Goal: Find specific page/section: Find specific page/section

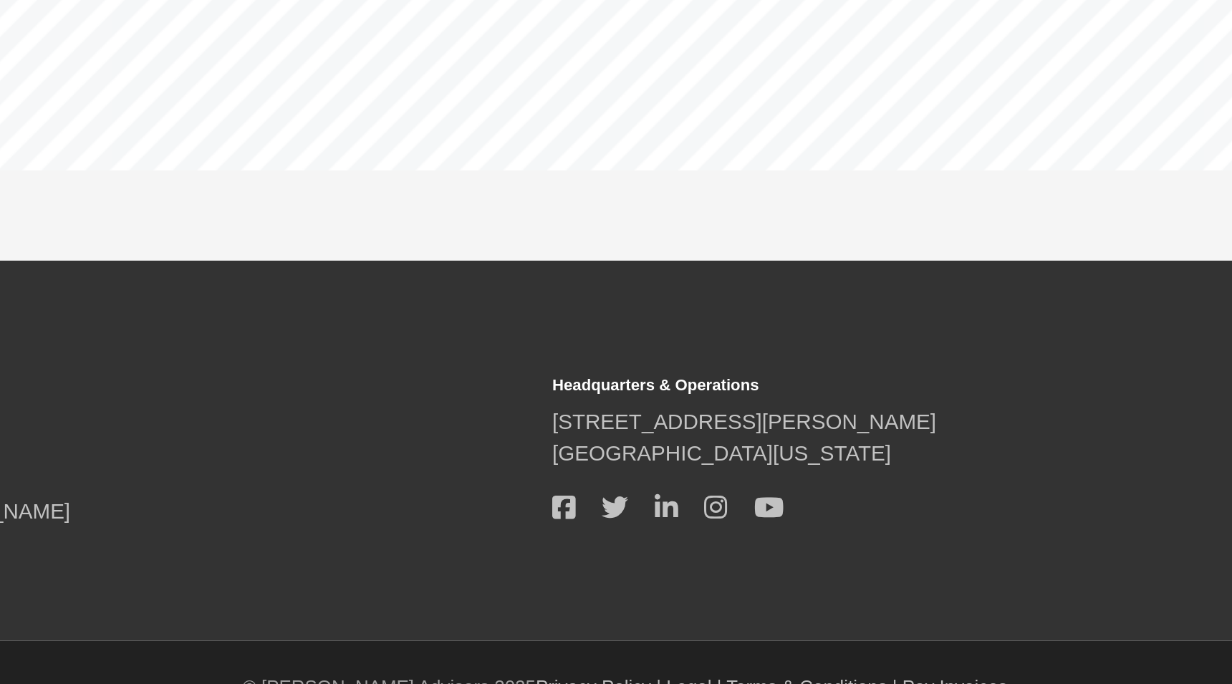
scroll to position [4102, 0]
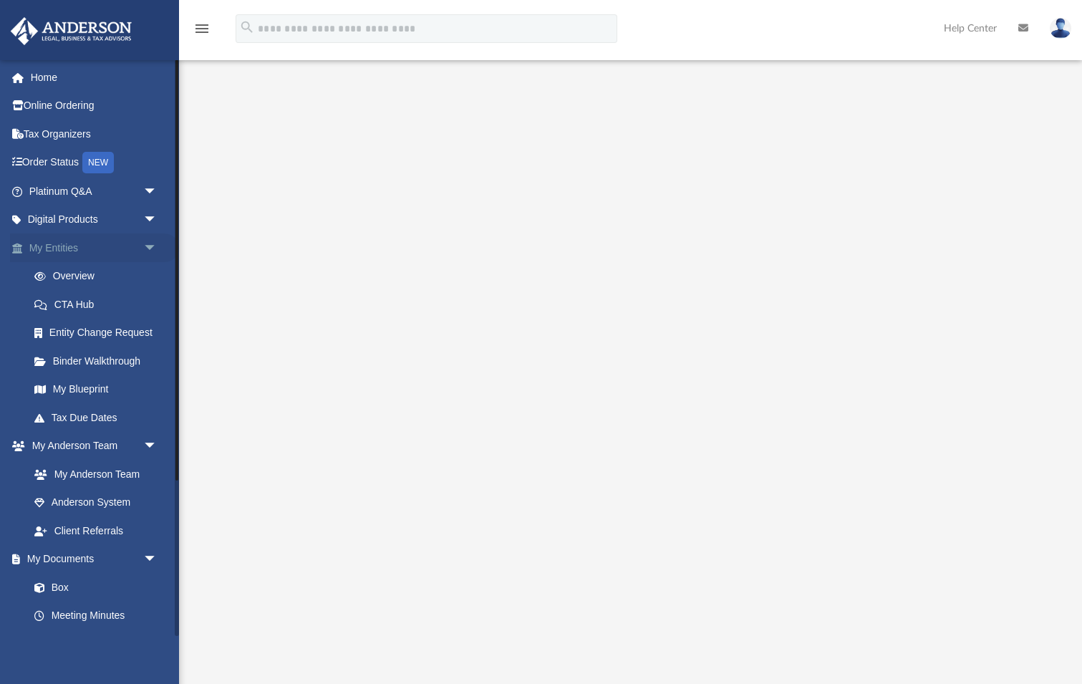
click at [150, 243] on span "arrow_drop_down" at bounding box center [157, 247] width 29 height 29
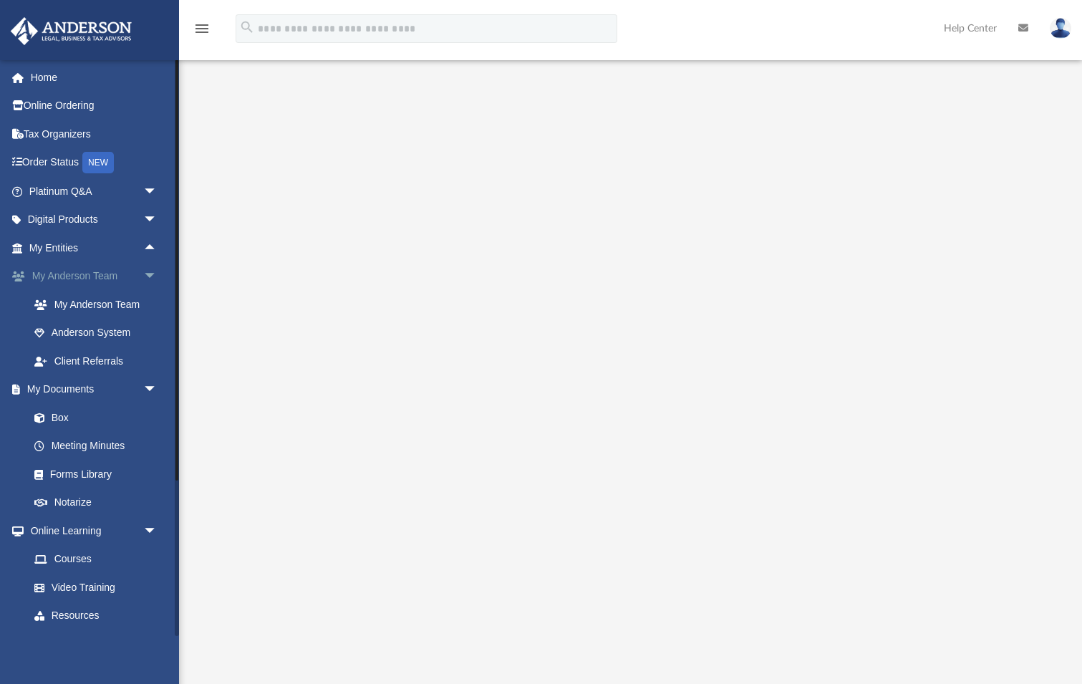
click at [147, 269] on span "arrow_drop_down" at bounding box center [157, 276] width 29 height 29
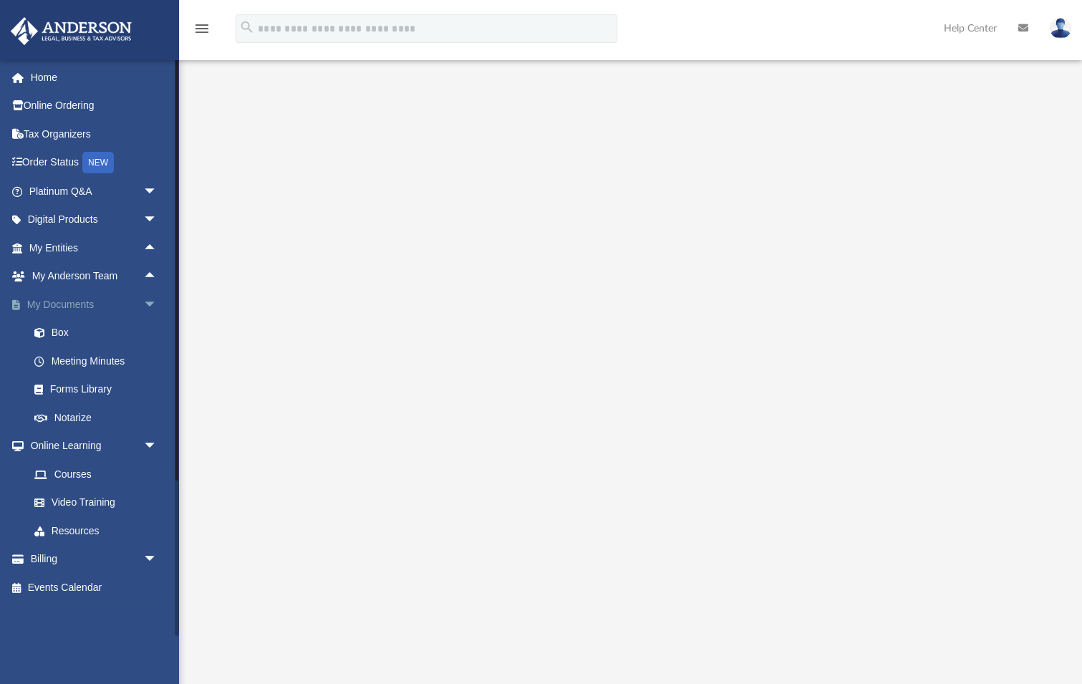
click at [148, 299] on span "arrow_drop_down" at bounding box center [157, 304] width 29 height 29
click at [153, 325] on span "arrow_drop_down" at bounding box center [157, 333] width 29 height 29
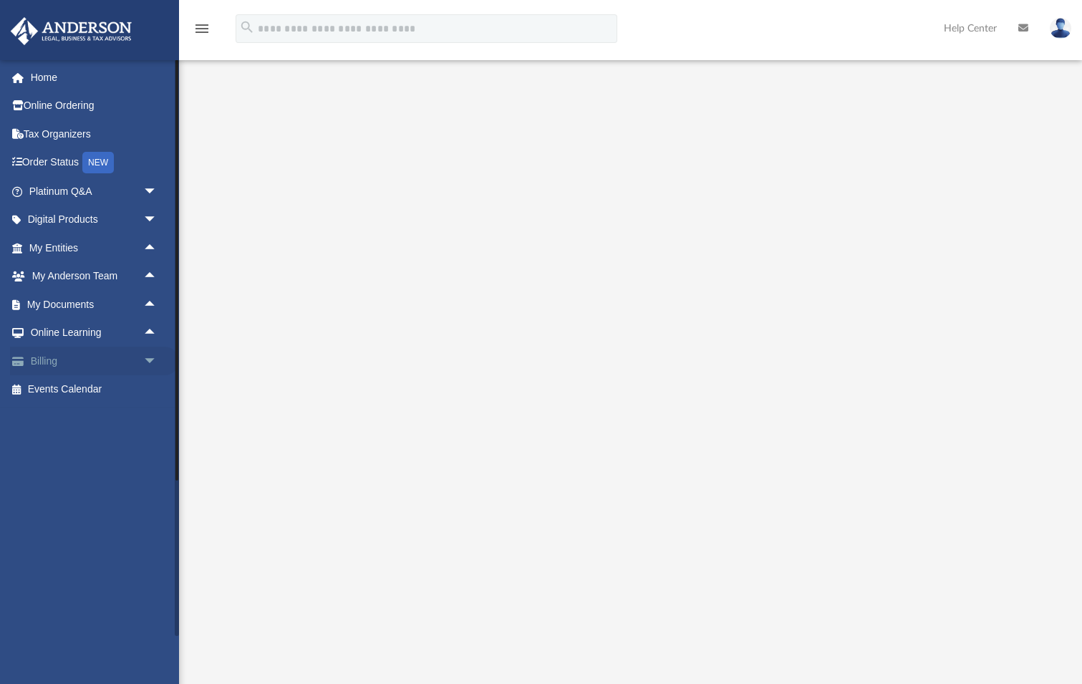
click at [49, 357] on link "Billing arrow_drop_down" at bounding box center [94, 361] width 169 height 29
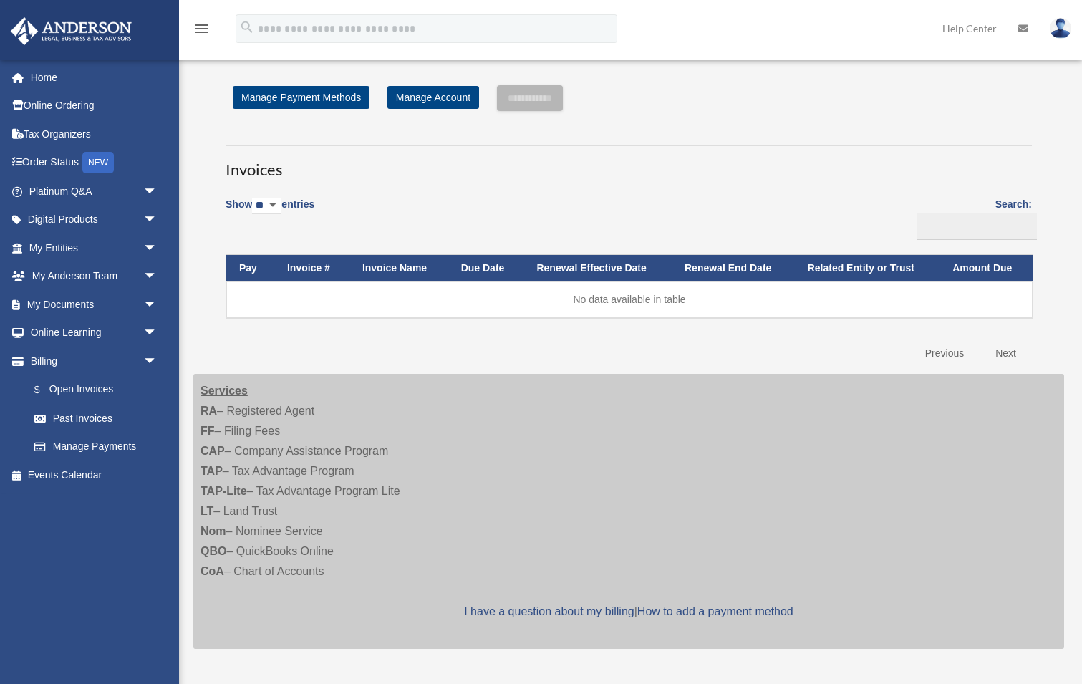
scroll to position [1, 0]
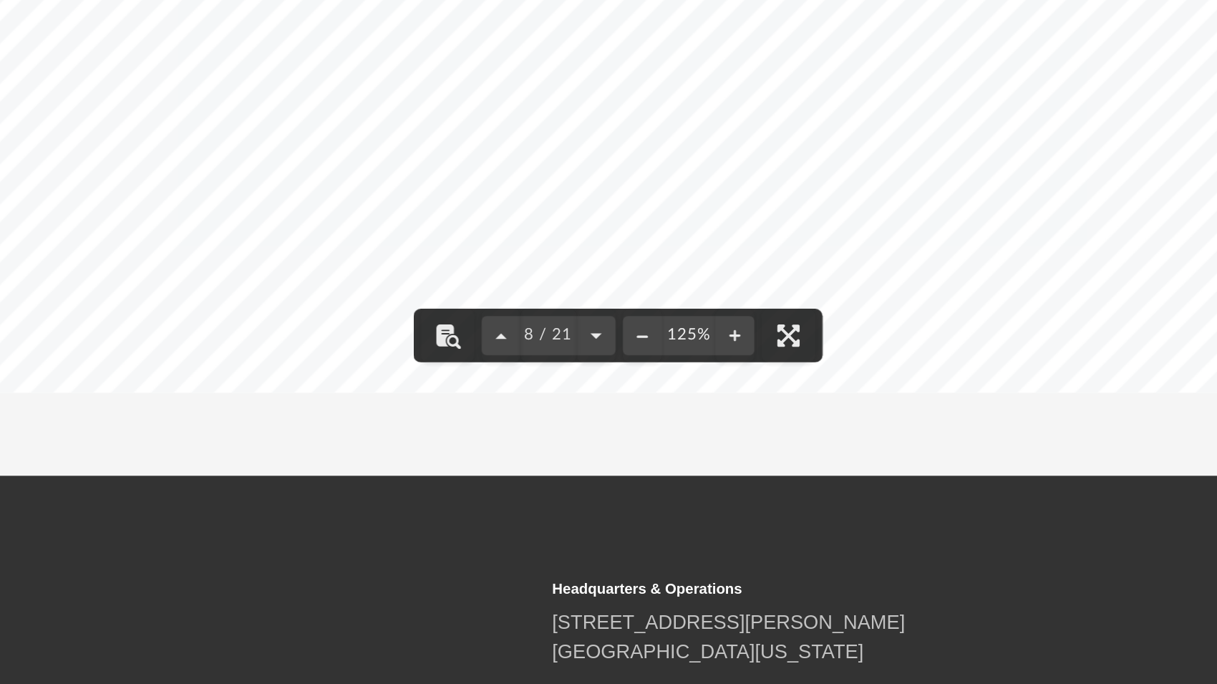
scroll to position [326, 934]
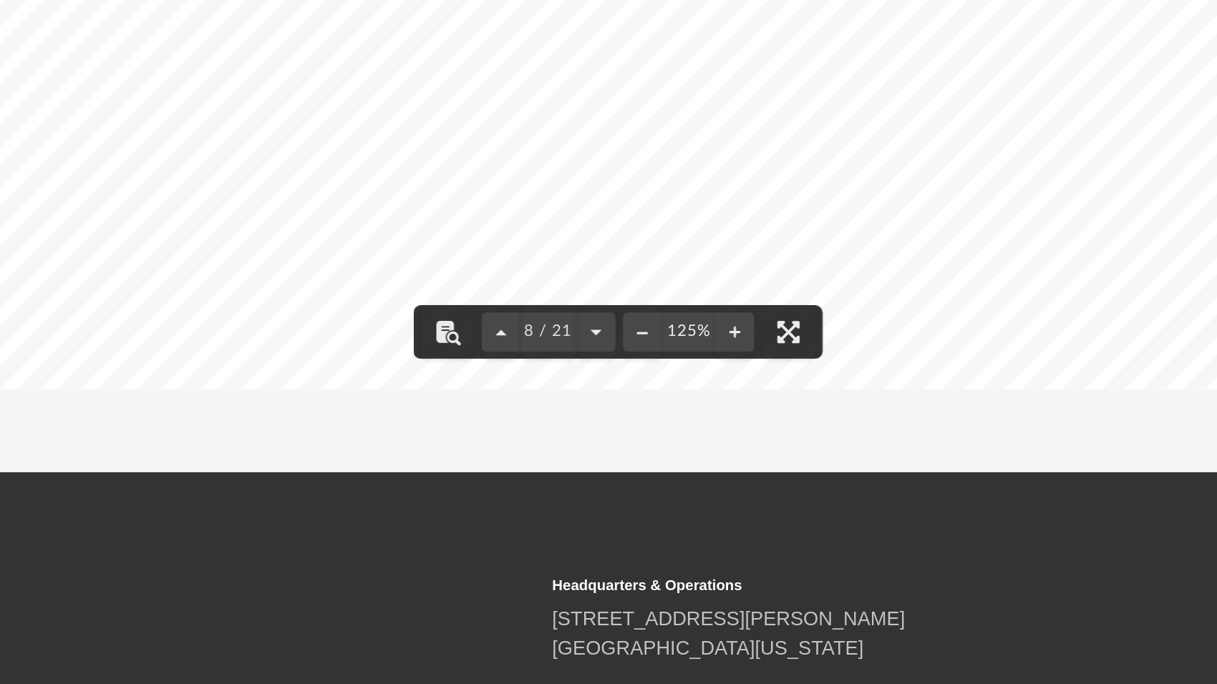
click at [333, 128] on div "Page 8" at bounding box center [698, 377] width 730 height 945
